Goal: Find specific page/section: Find specific page/section

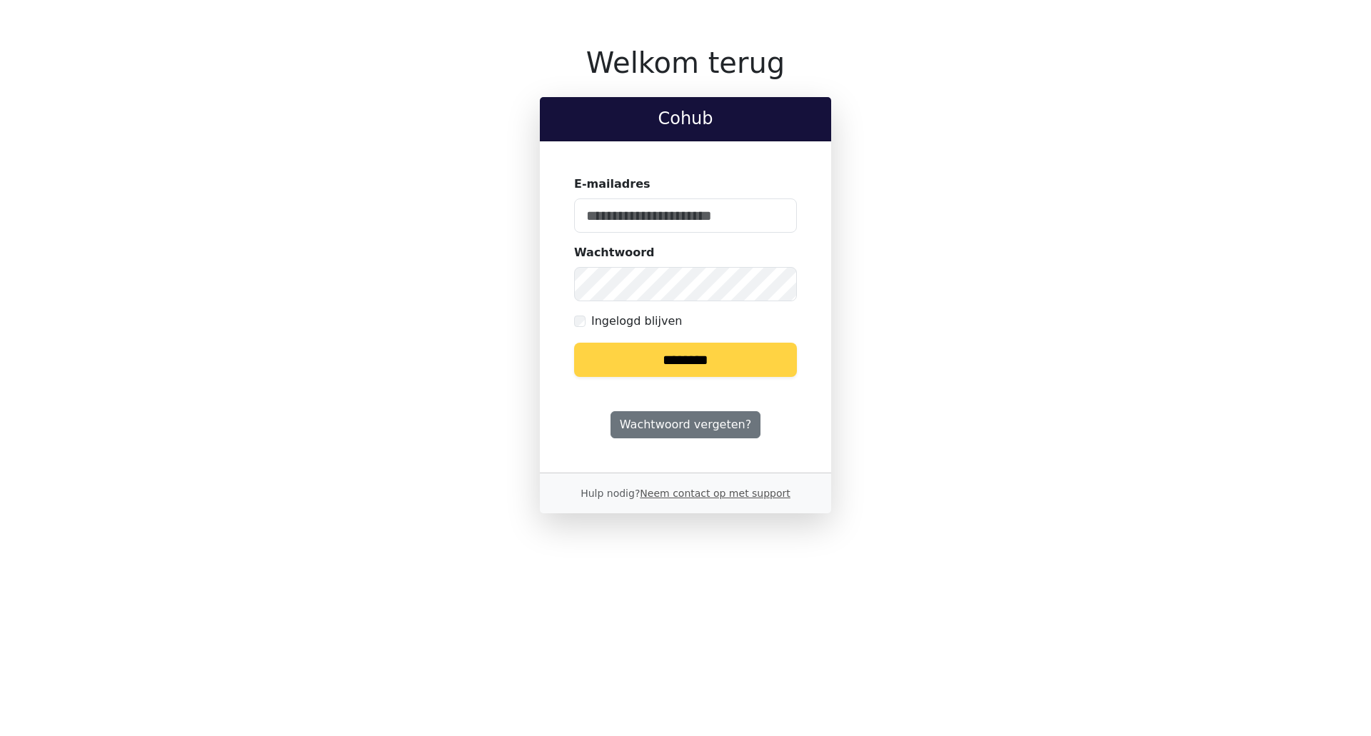
type input "**********"
click at [574, 343] on input "********" at bounding box center [685, 360] width 223 height 34
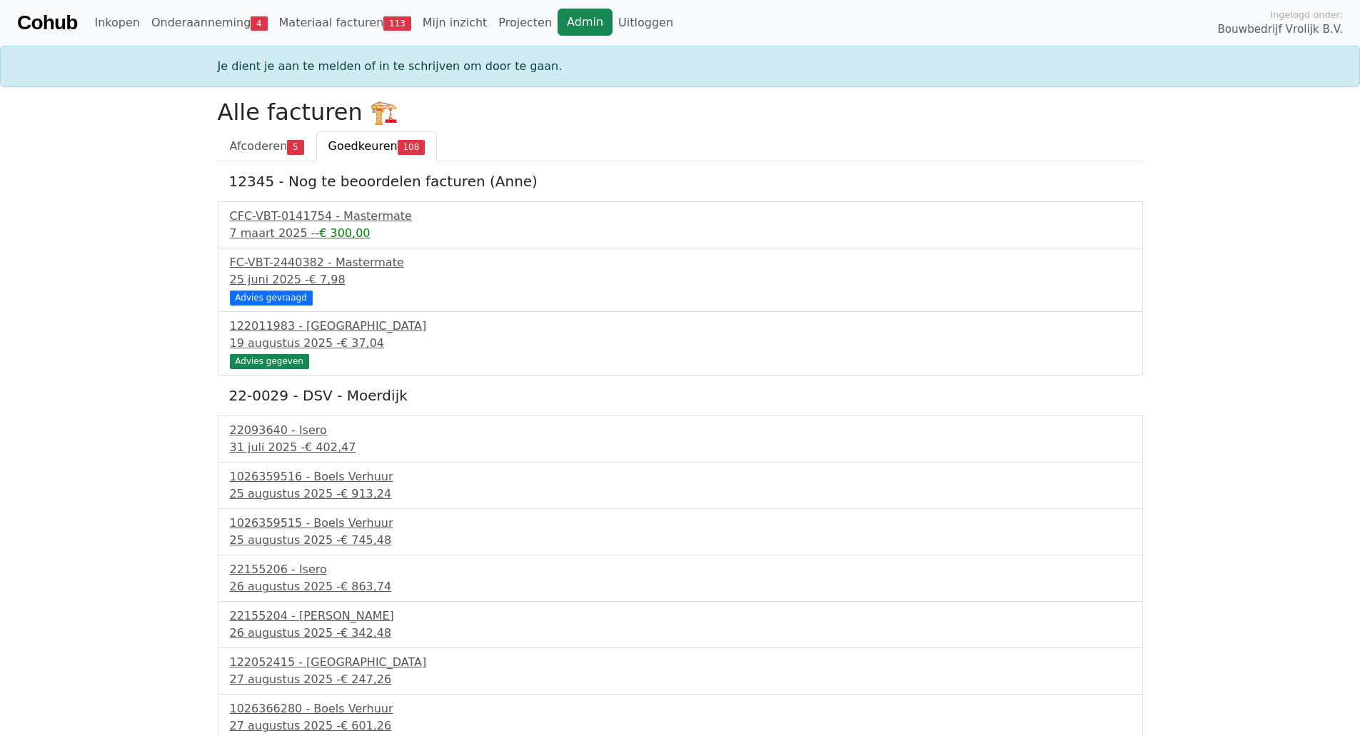
click at [558, 27] on link "Admin" at bounding box center [585, 22] width 55 height 27
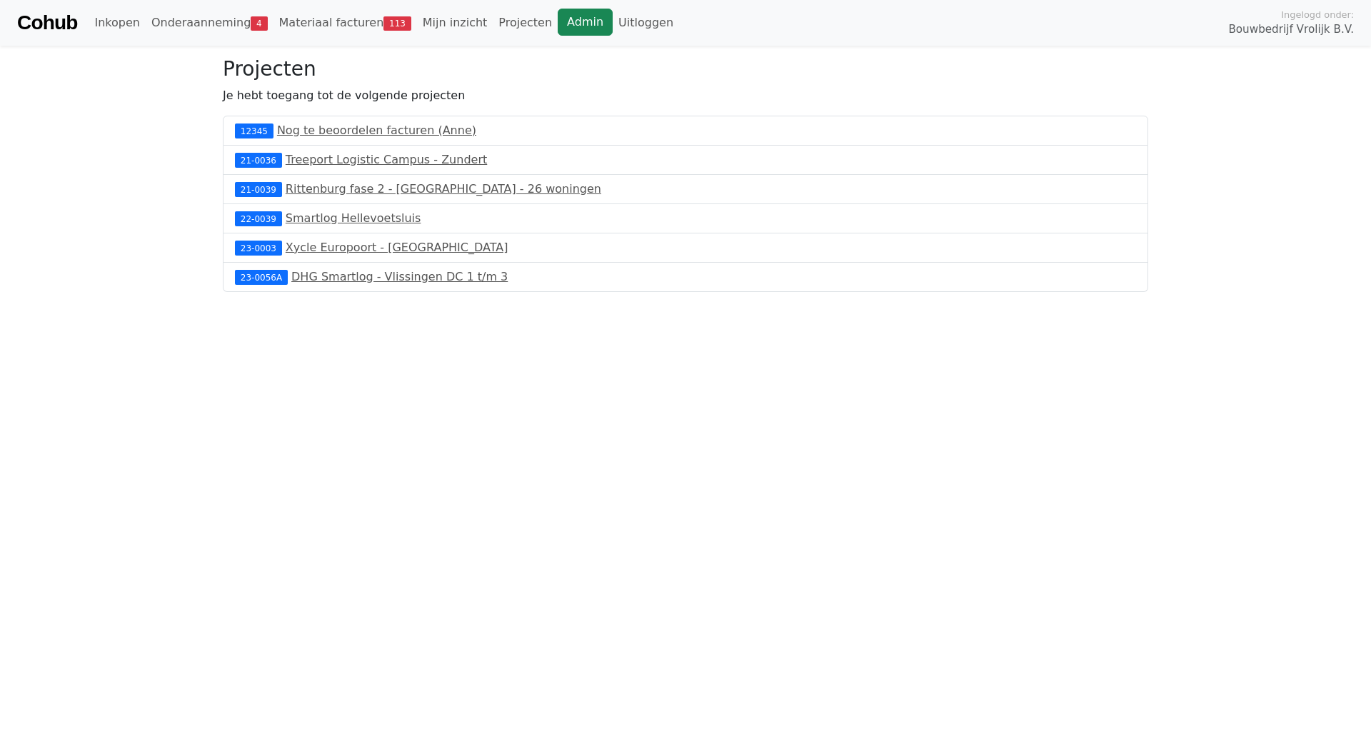
click at [558, 20] on link "Admin" at bounding box center [585, 22] width 55 height 27
